Goal: Book appointment/travel/reservation

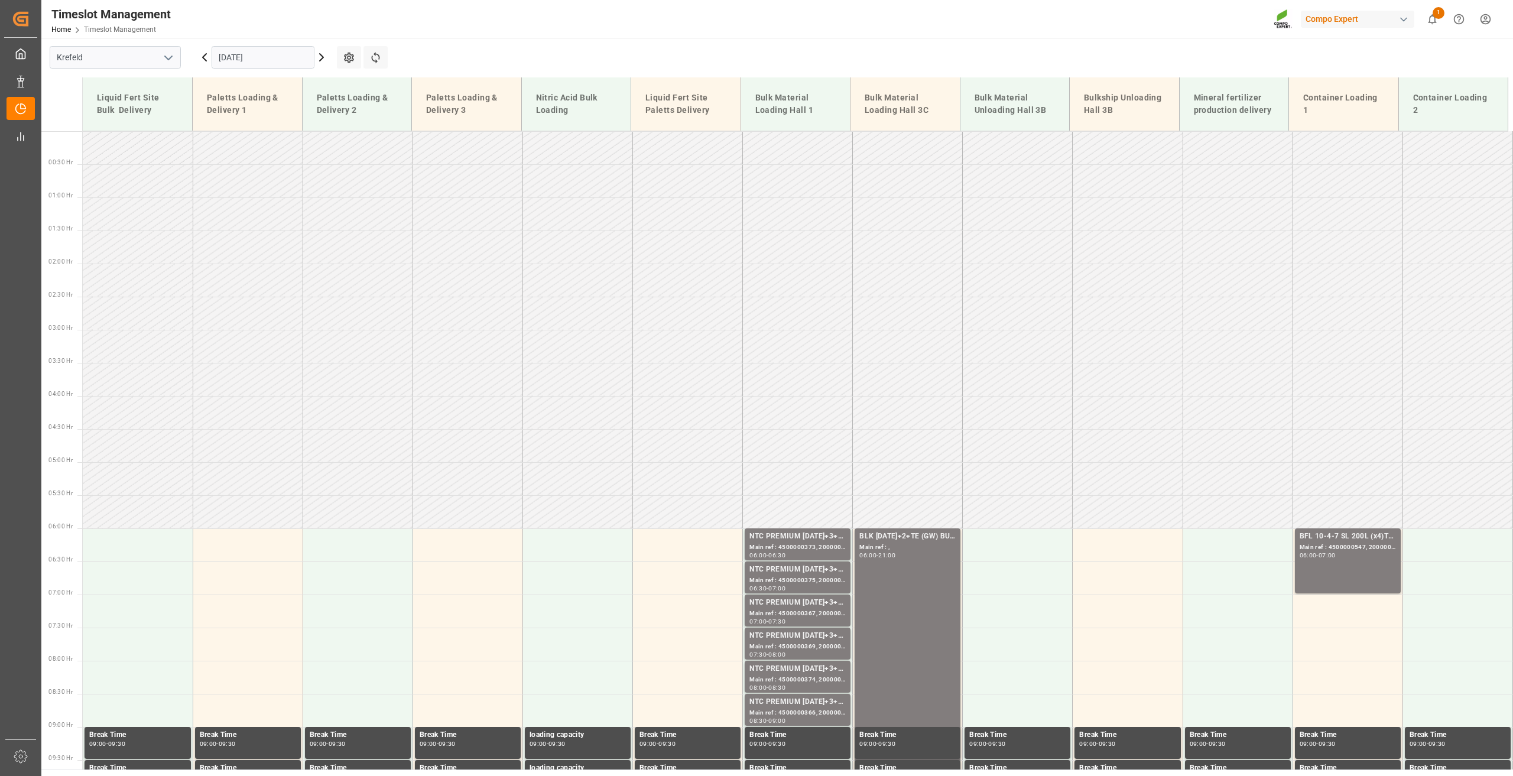
scroll to position [837, 0]
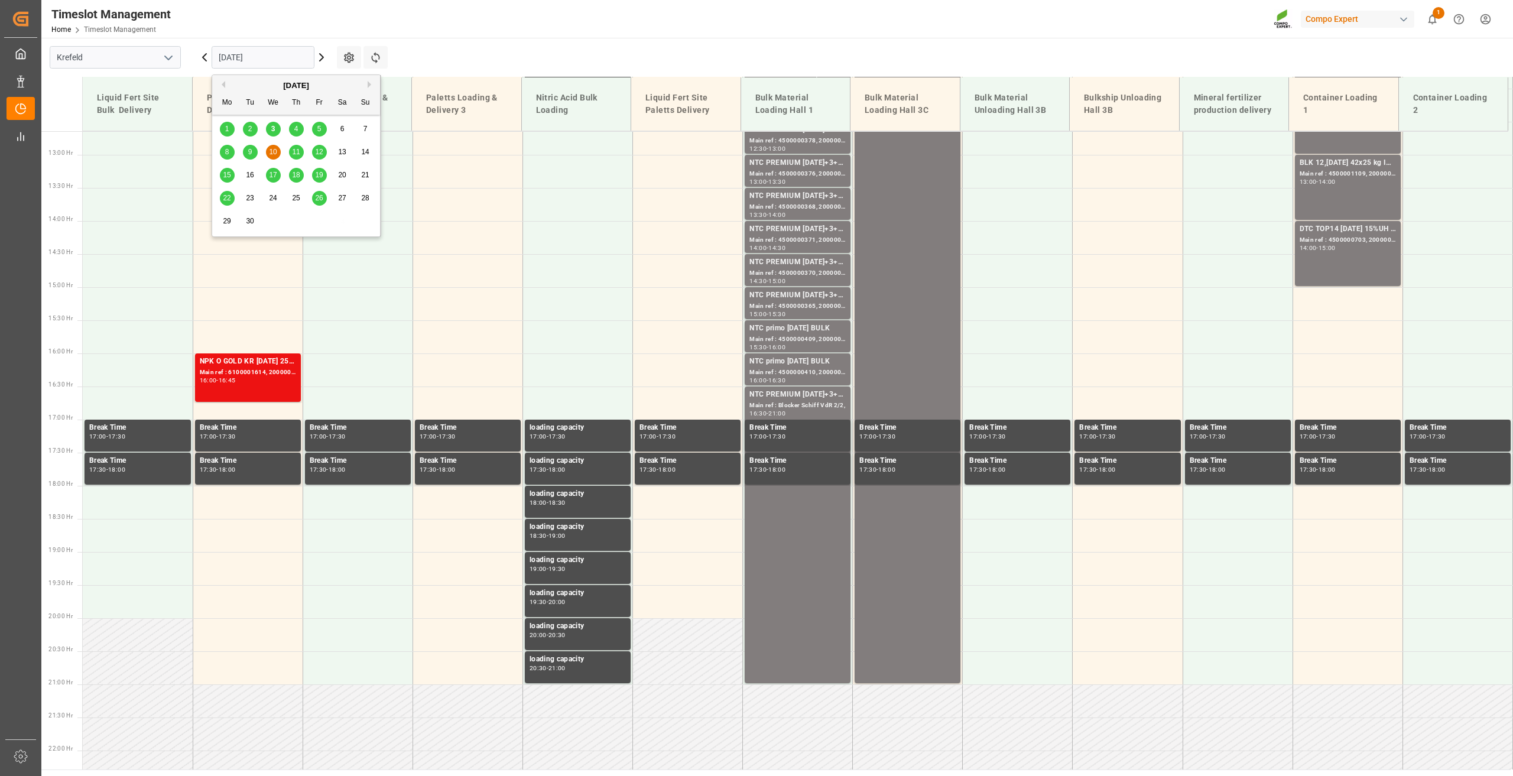
click at [235, 54] on input "[DATE]" at bounding box center [263, 57] width 103 height 22
click at [276, 127] on div "3" at bounding box center [273, 129] width 15 height 14
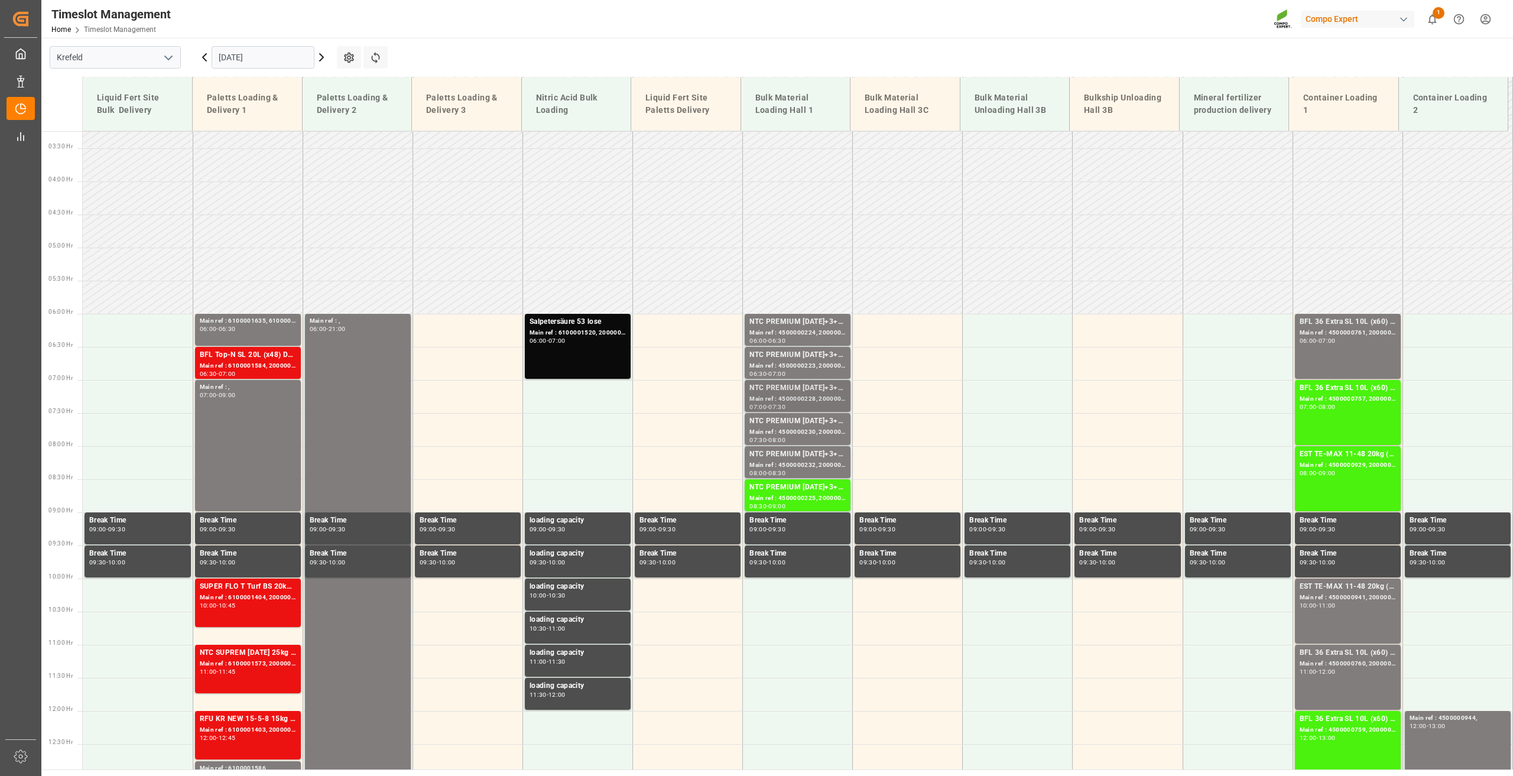
scroll to position [194, 0]
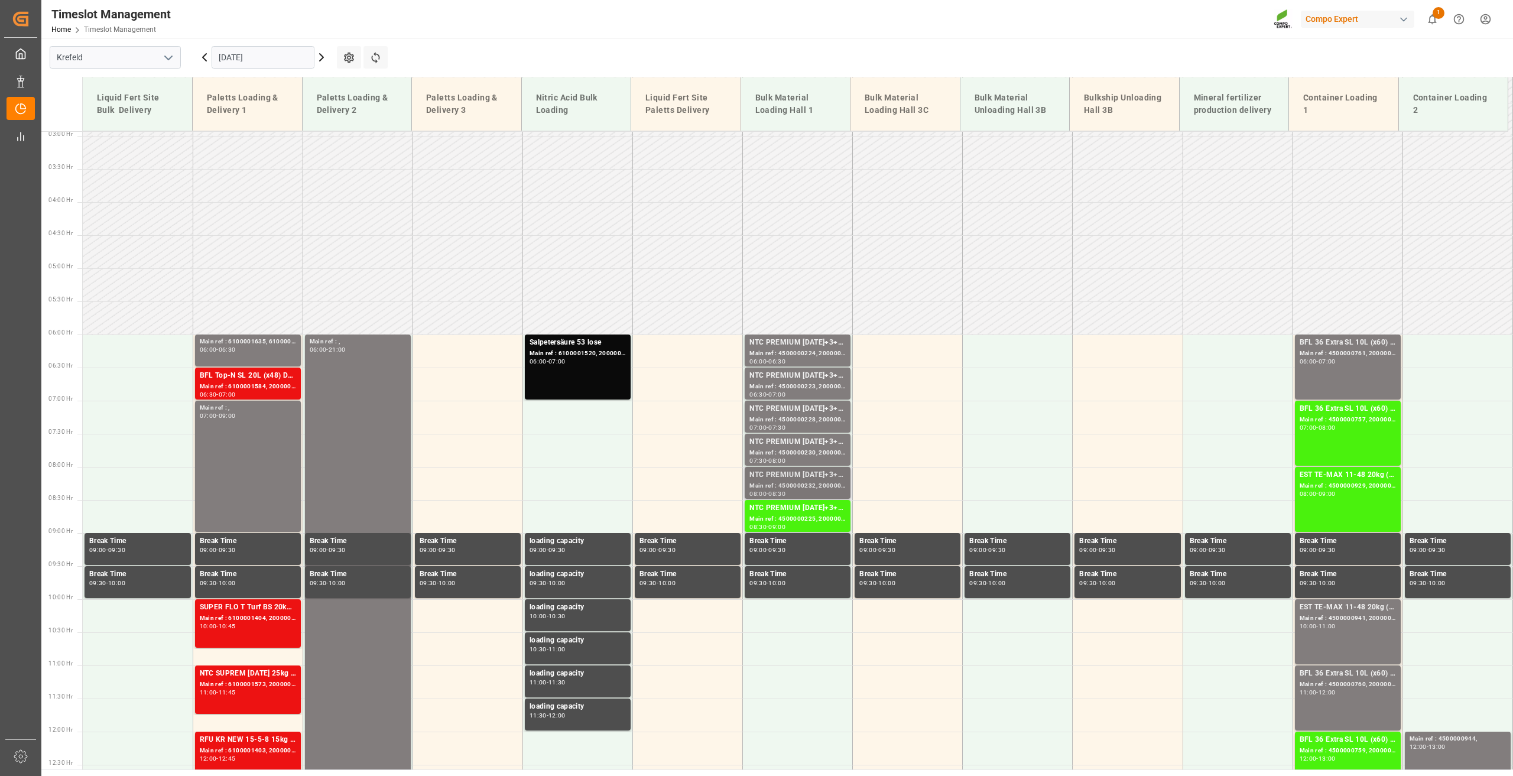
click at [794, 490] on div "Main ref : 4500000232, 2000000040" at bounding box center [797, 486] width 96 height 10
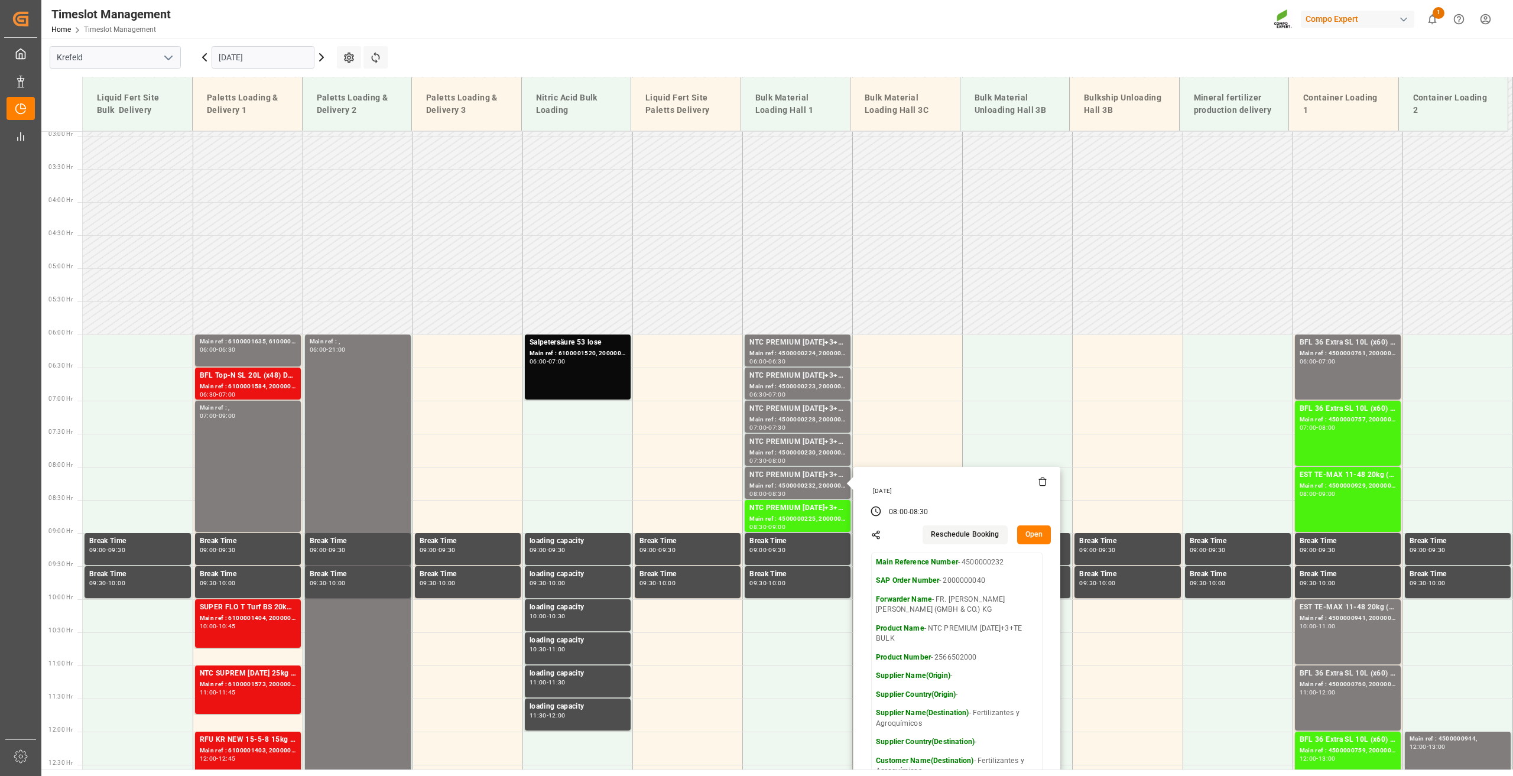
click at [779, 65] on main "[GEOGRAPHIC_DATA] [DATE] Settings Refresh Time Slots Liquid Fert Site Bulk Deli…" at bounding box center [775, 404] width 1469 height 732
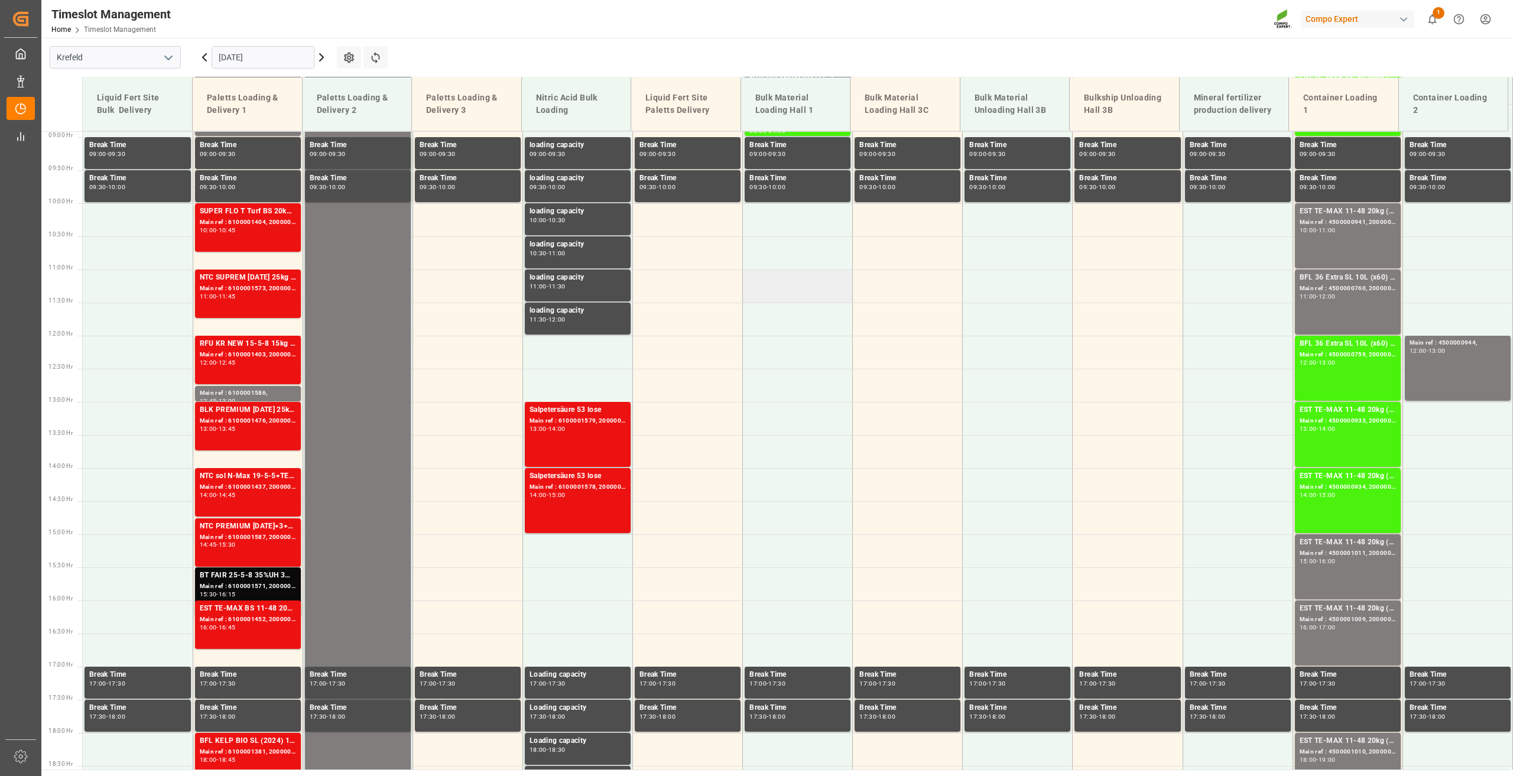
scroll to position [596, 0]
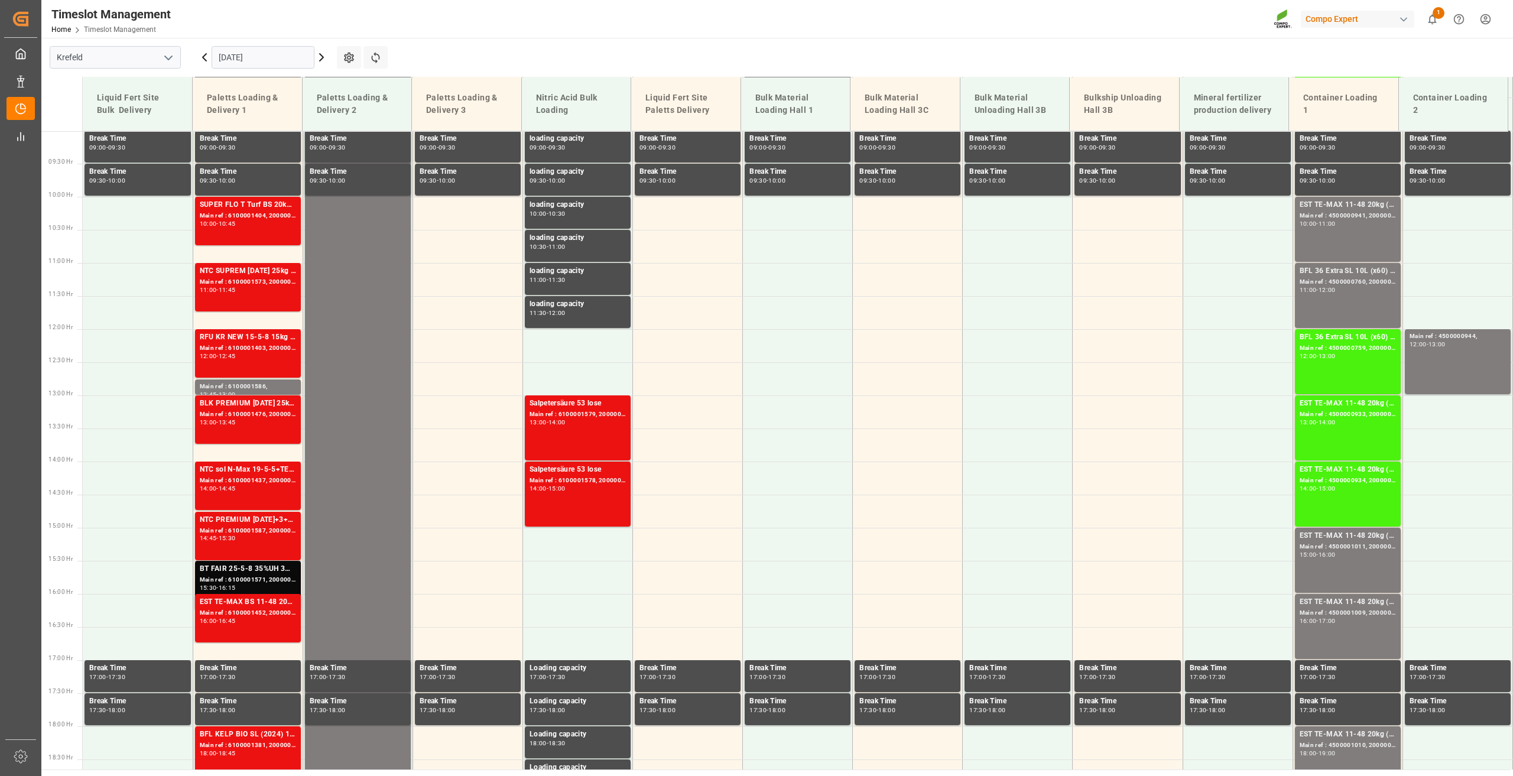
click at [235, 55] on input "[DATE]" at bounding box center [263, 57] width 103 height 22
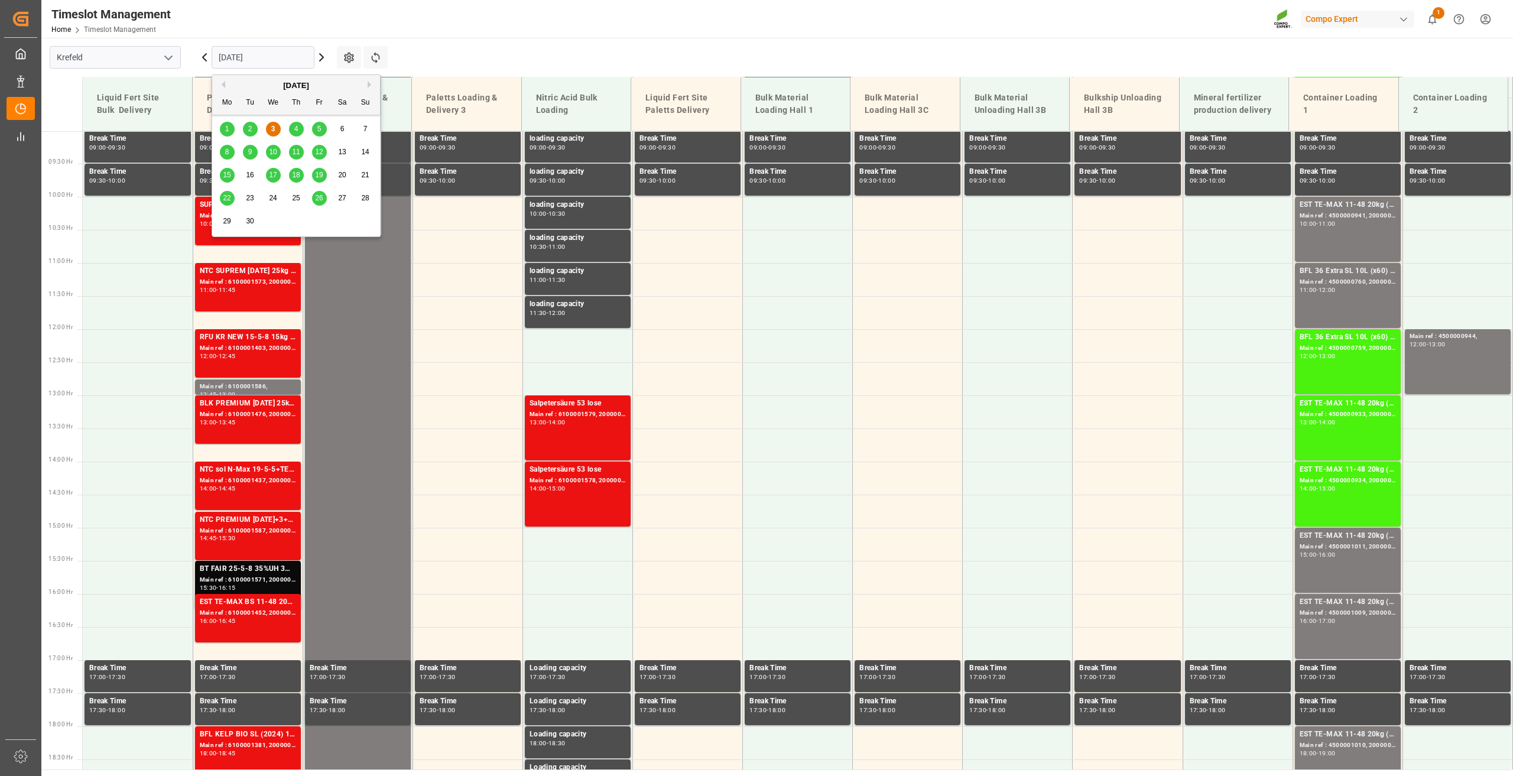
click at [253, 152] on div "9" at bounding box center [250, 152] width 15 height 14
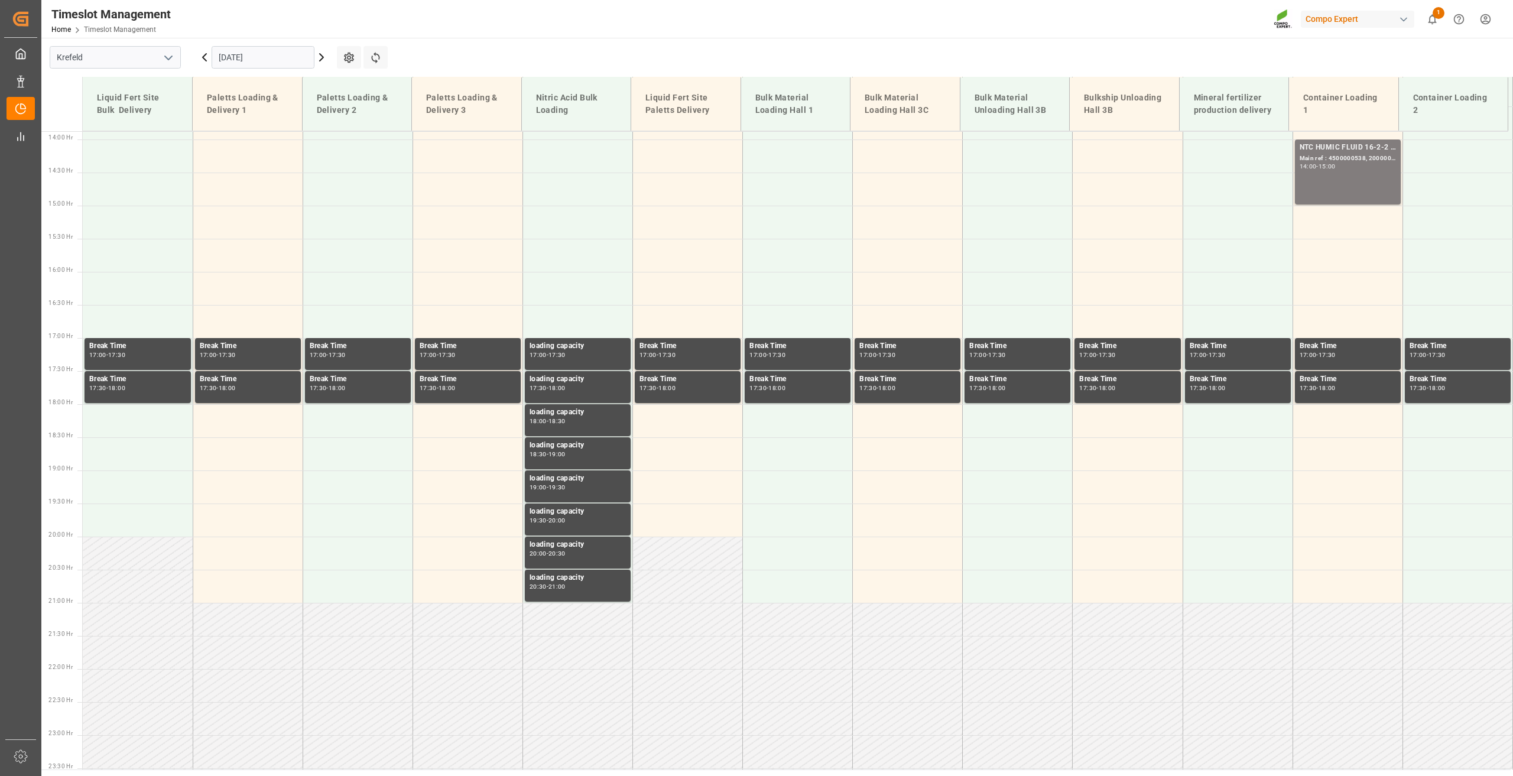
scroll to position [951, 0]
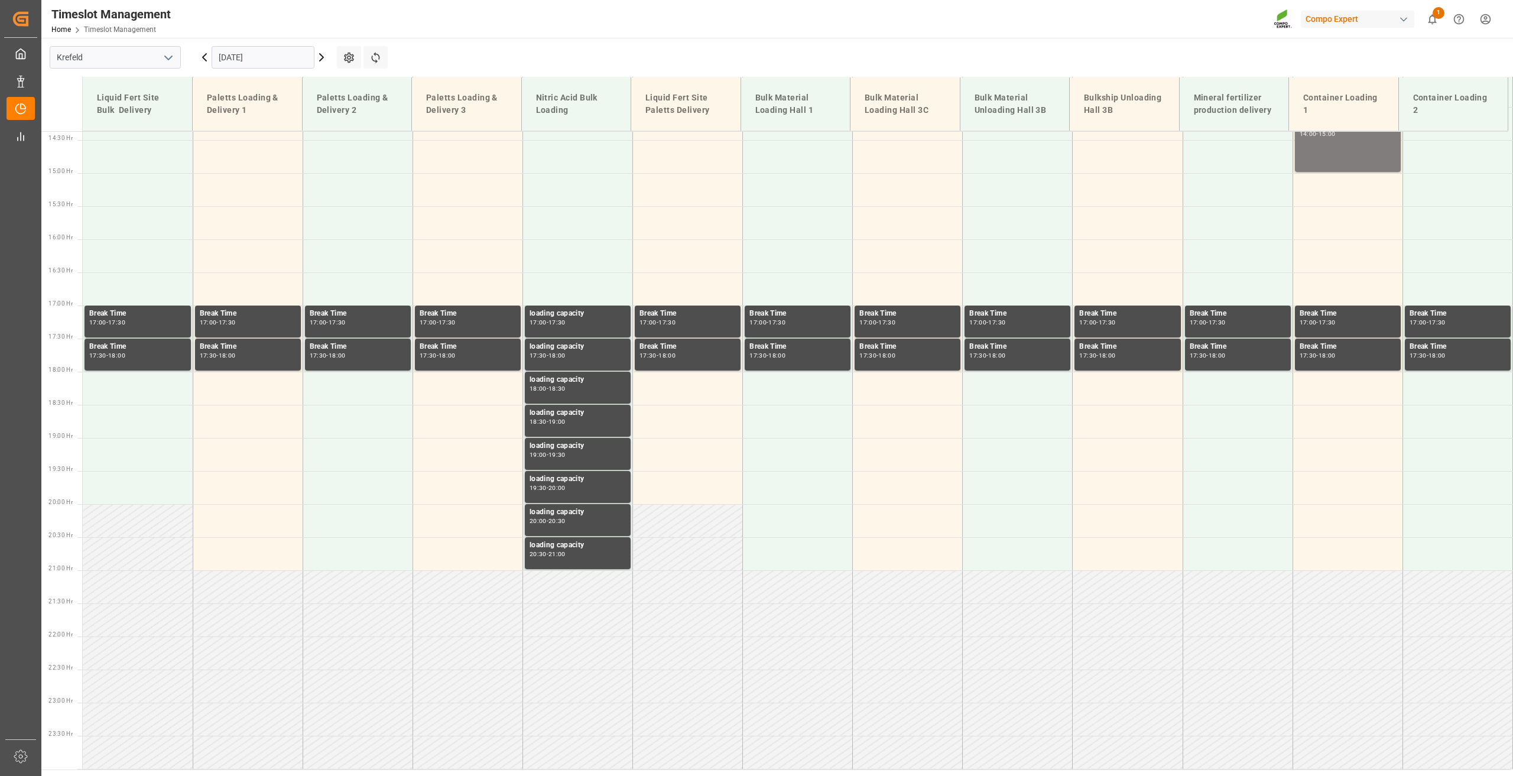
click at [316, 56] on icon at bounding box center [321, 57] width 14 height 14
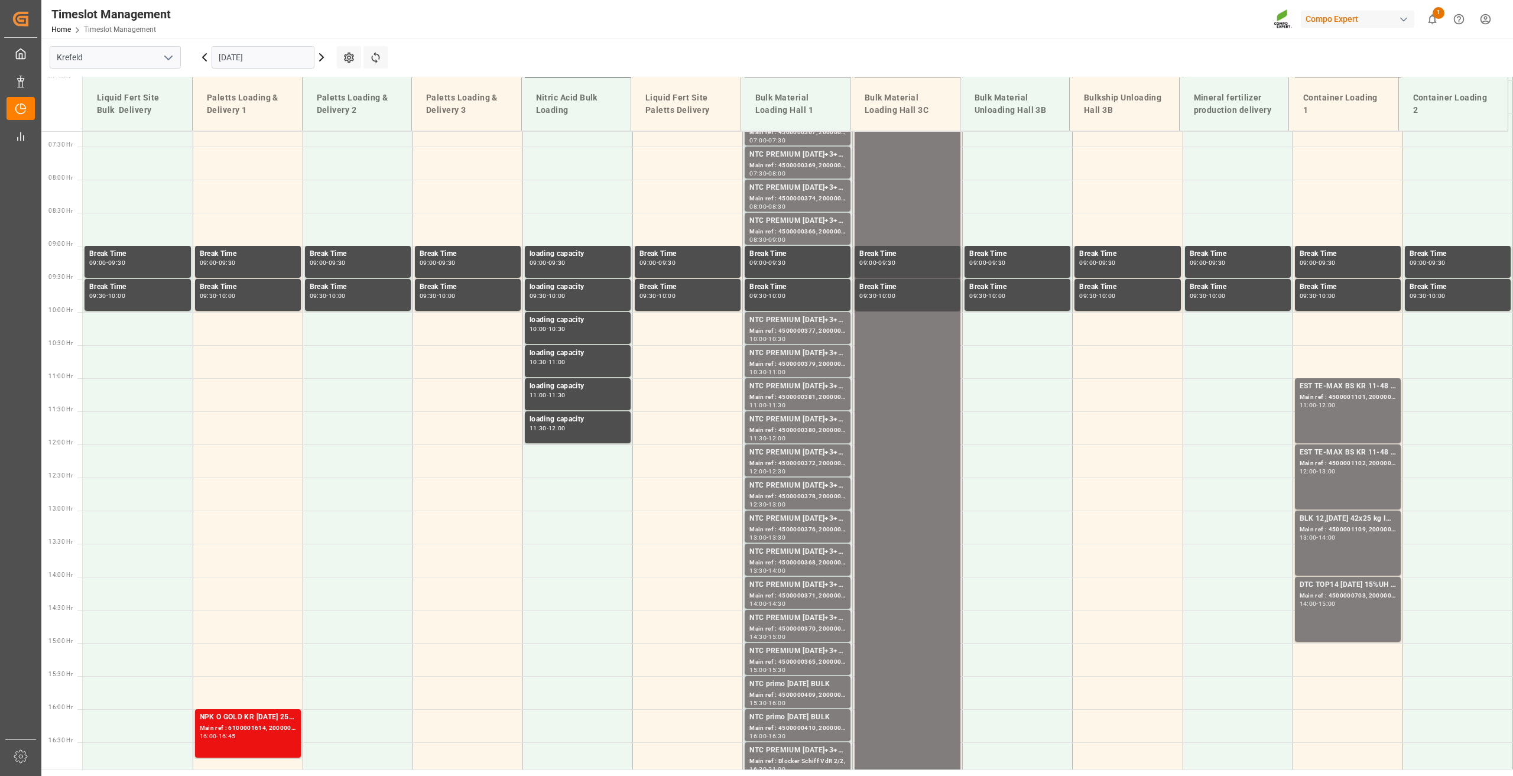
scroll to position [733, 0]
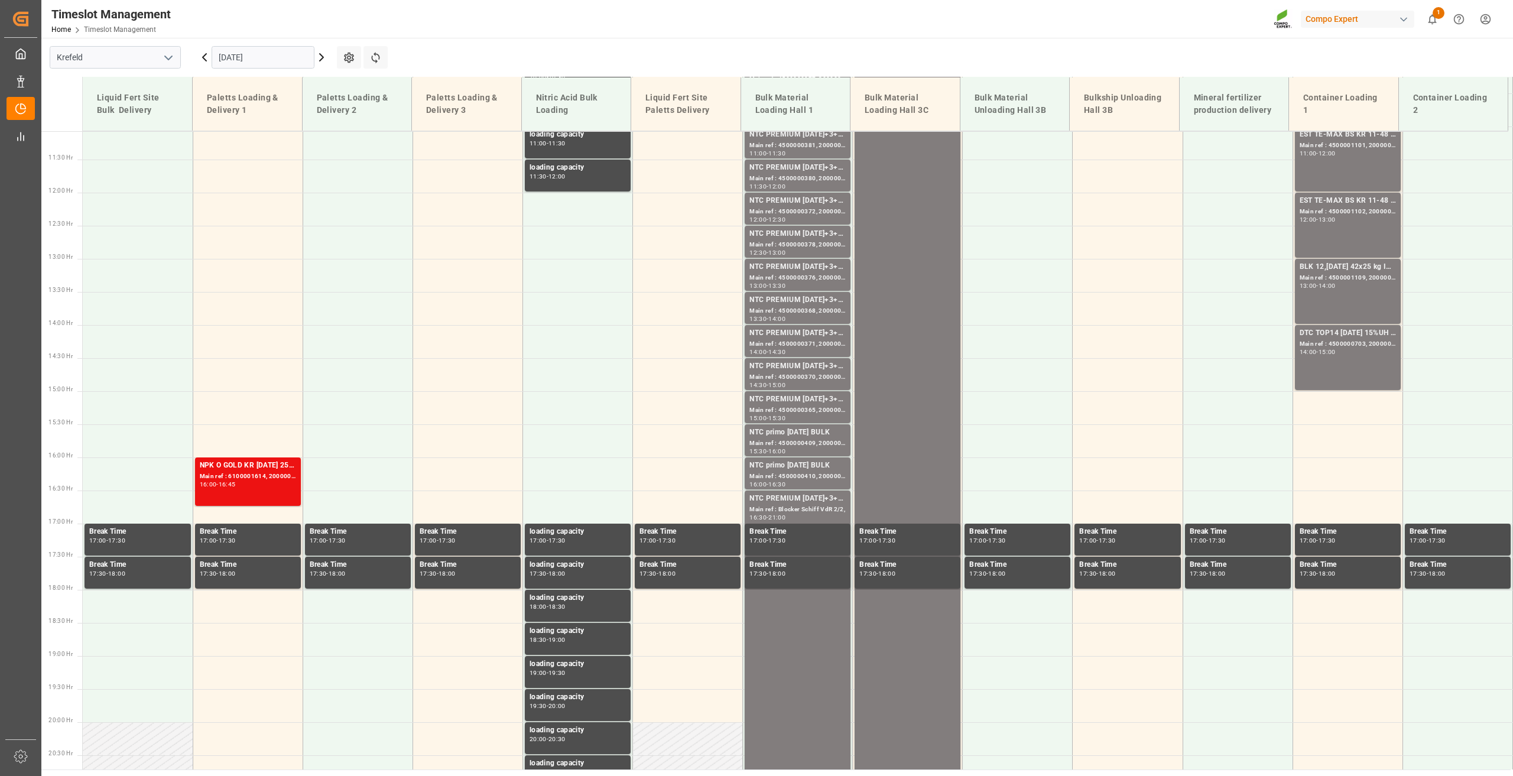
click at [206, 60] on icon at bounding box center [204, 57] width 14 height 14
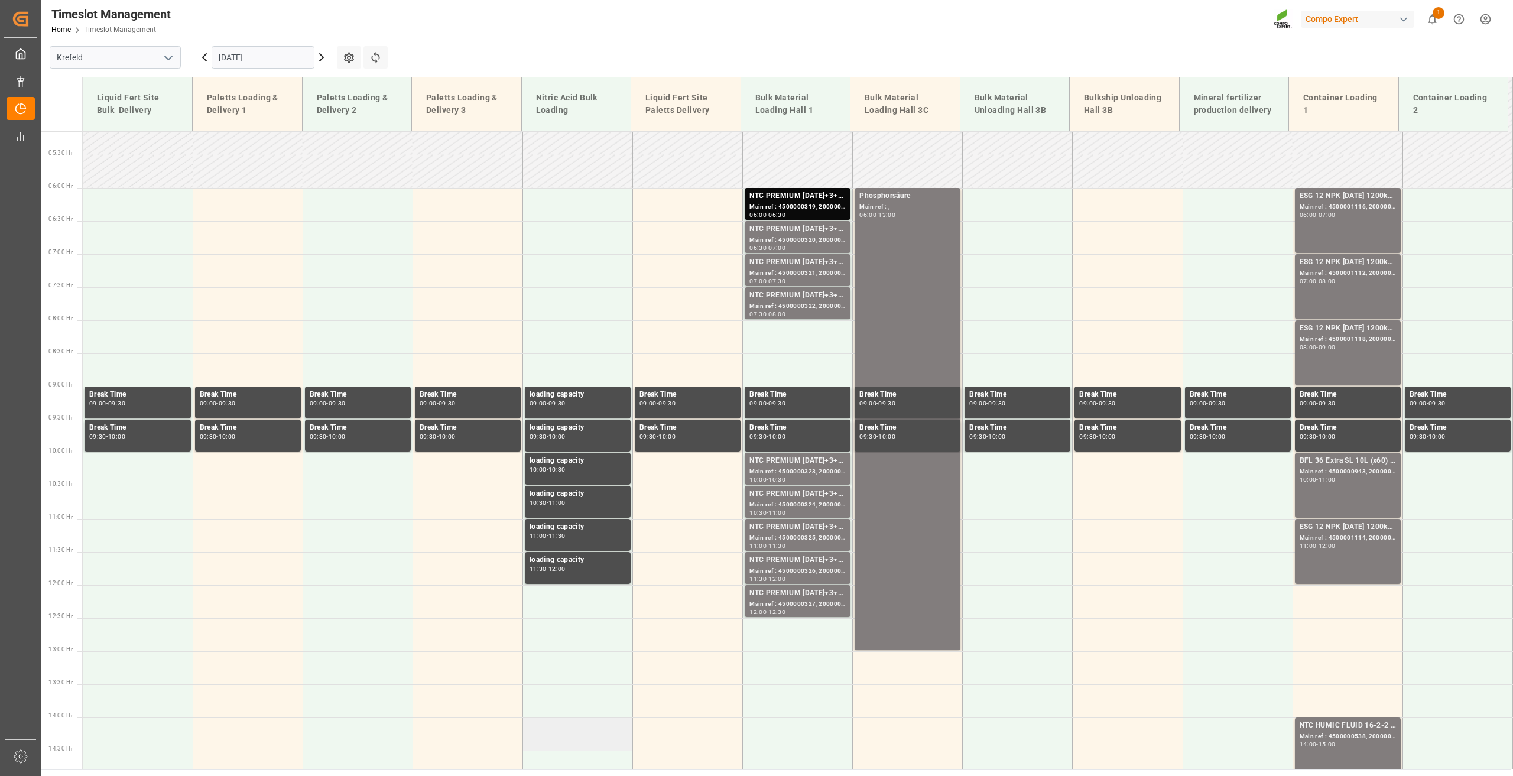
scroll to position [319, 0]
